Goal: Find specific page/section: Find specific page/section

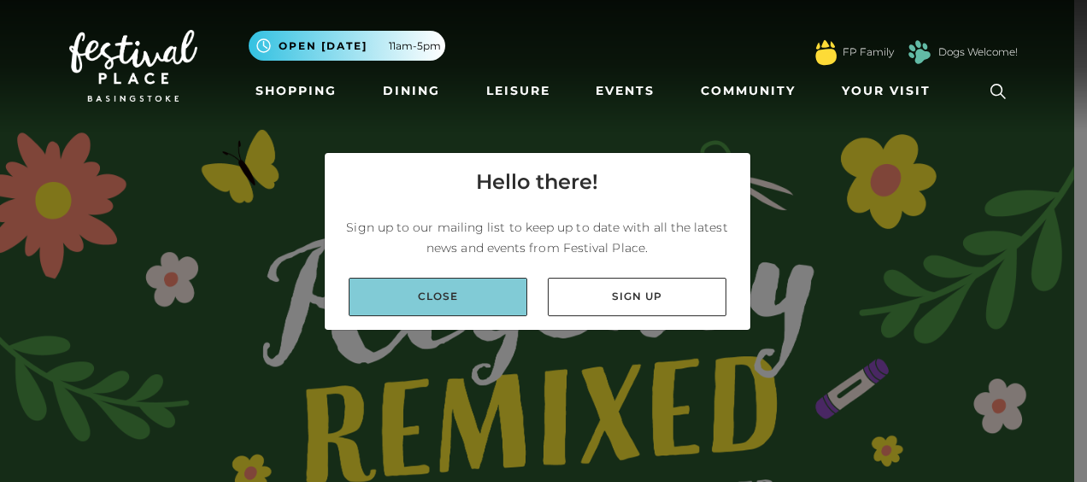
click at [453, 304] on link "Close" at bounding box center [438, 297] width 179 height 38
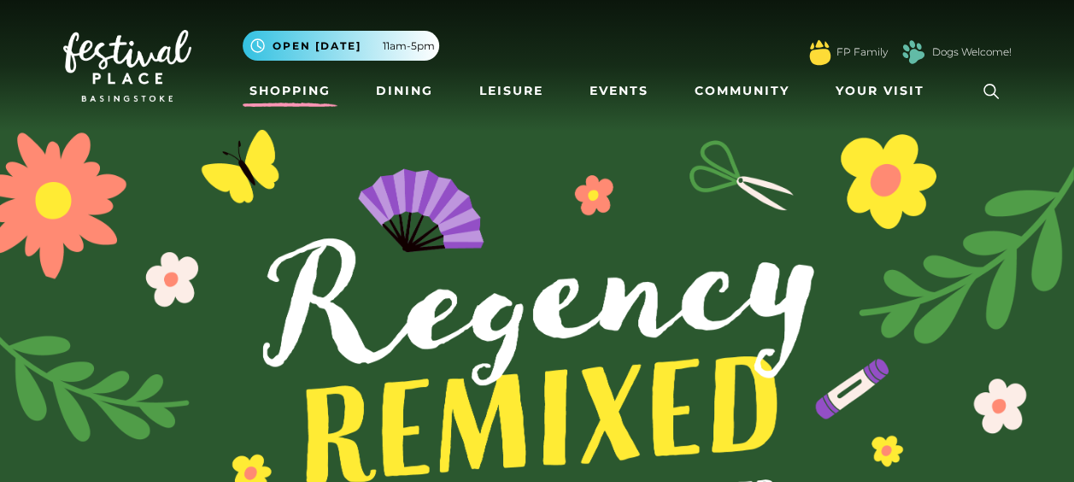
click at [301, 85] on link "Shopping" at bounding box center [290, 91] width 95 height 32
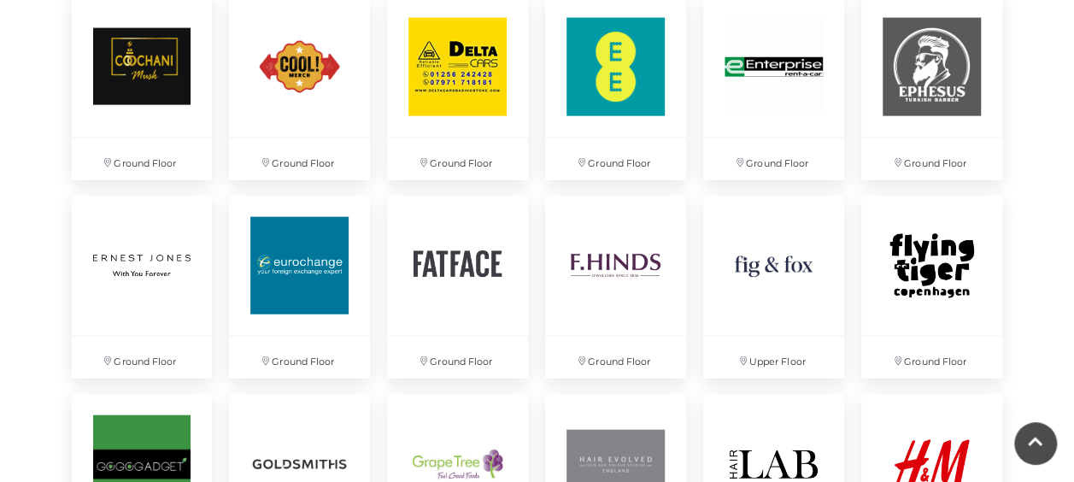
scroll to position [1911, 0]
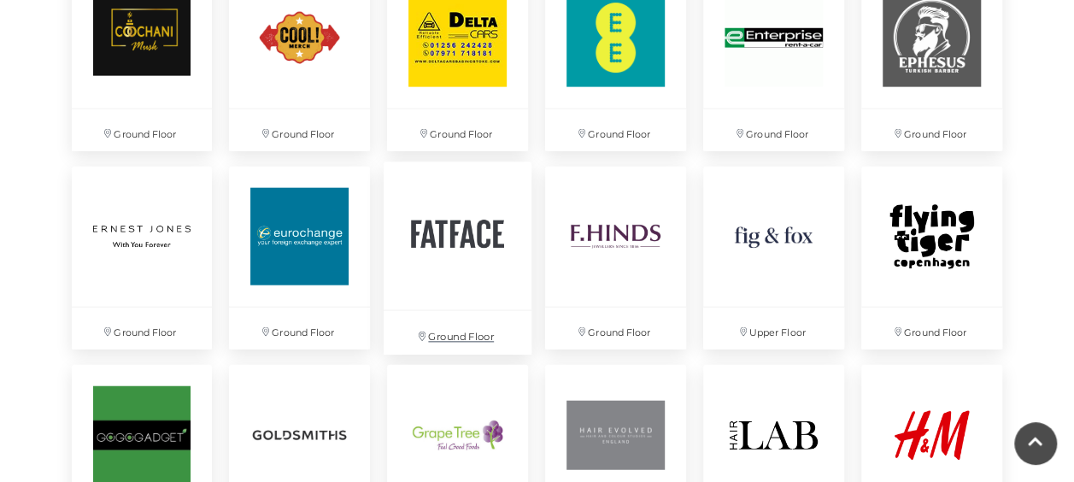
click at [462, 231] on img at bounding box center [458, 235] width 148 height 148
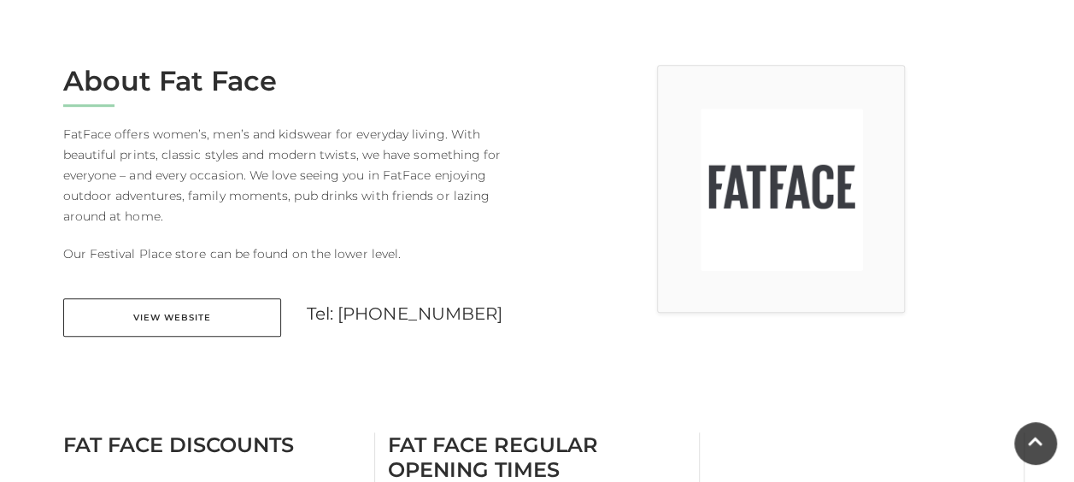
scroll to position [430, 0]
